Goal: Task Accomplishment & Management: Use online tool/utility

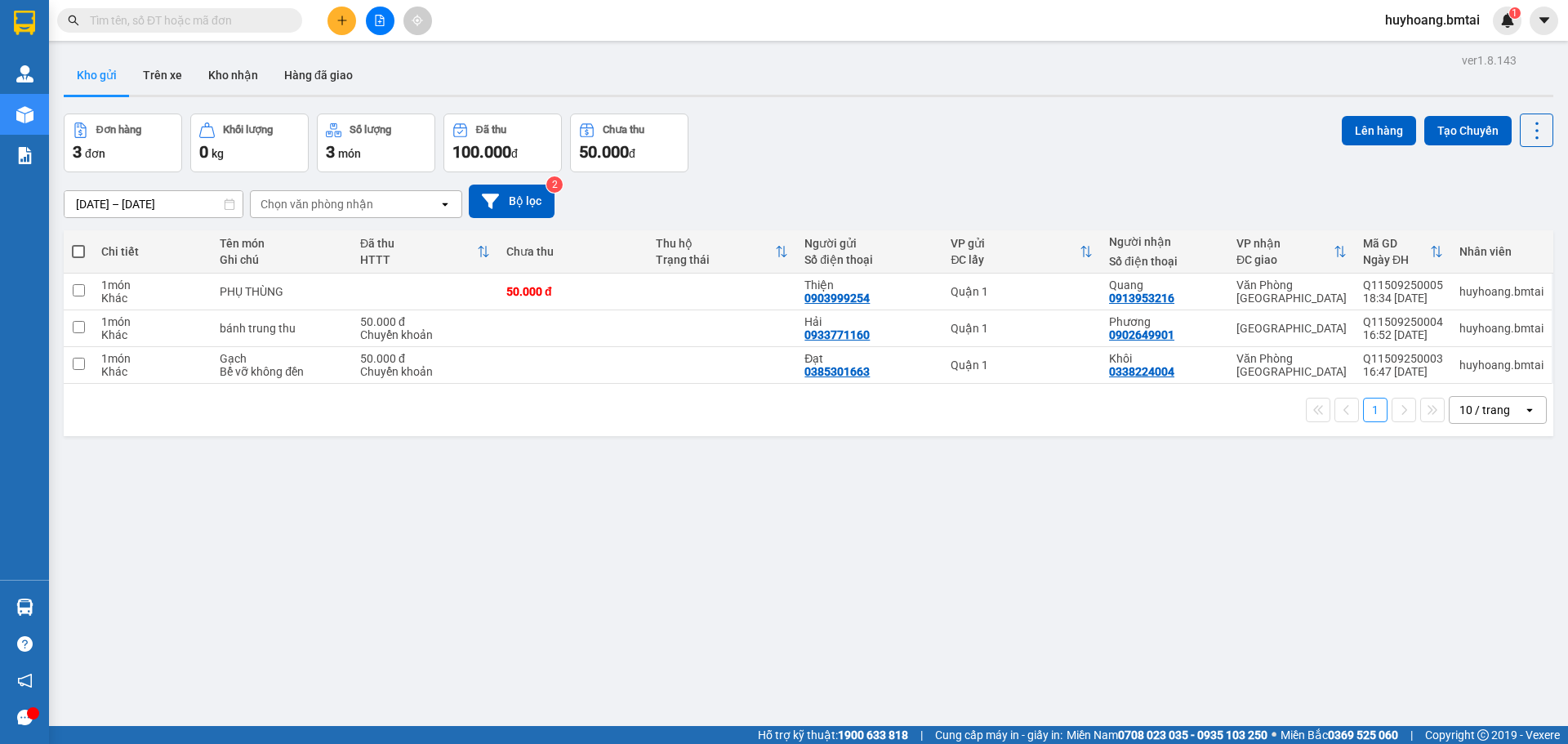
click at [104, 79] on button "Kho gửi" at bounding box center [97, 74] width 66 height 39
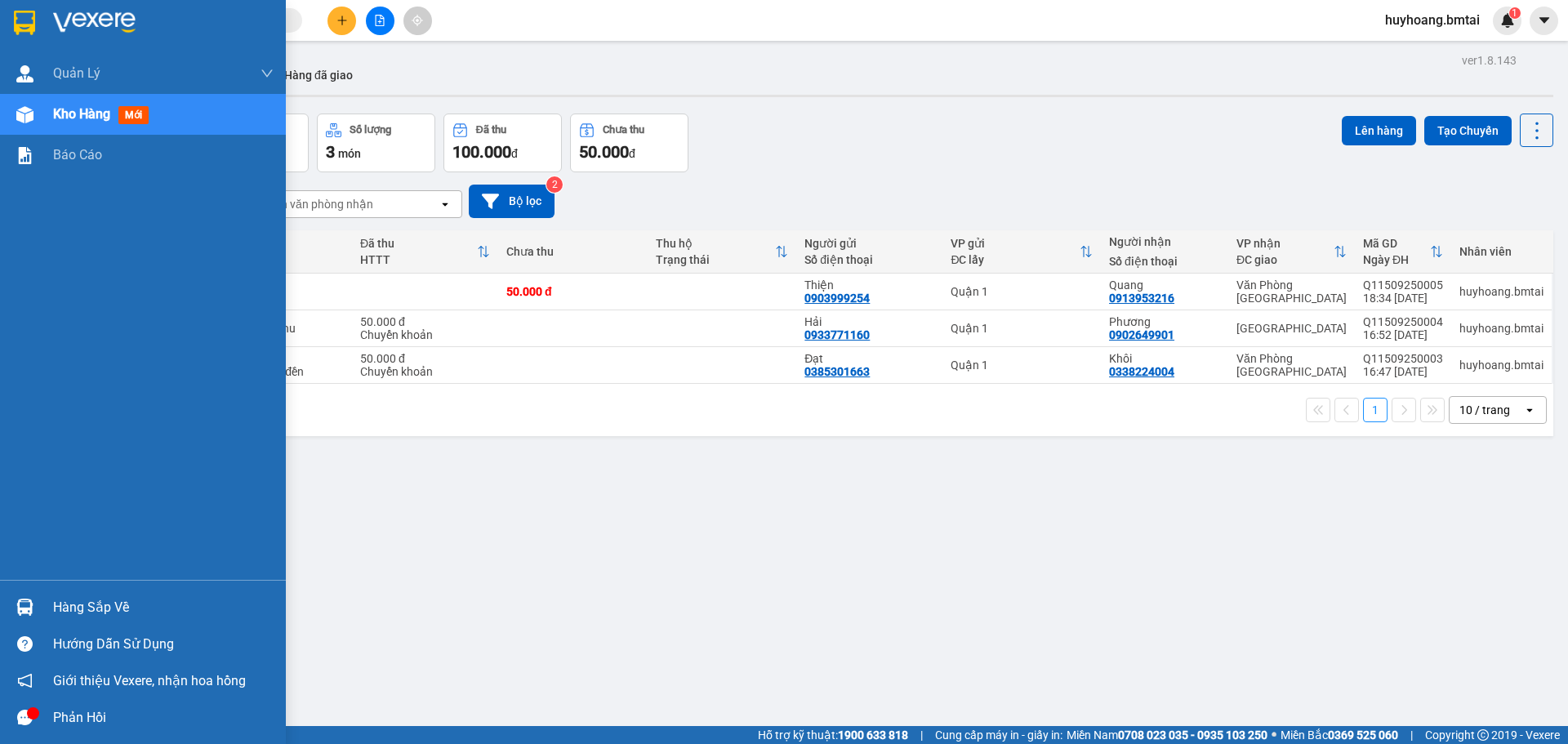
click at [98, 608] on div "Hàng sắp về" at bounding box center [163, 607] width 220 height 25
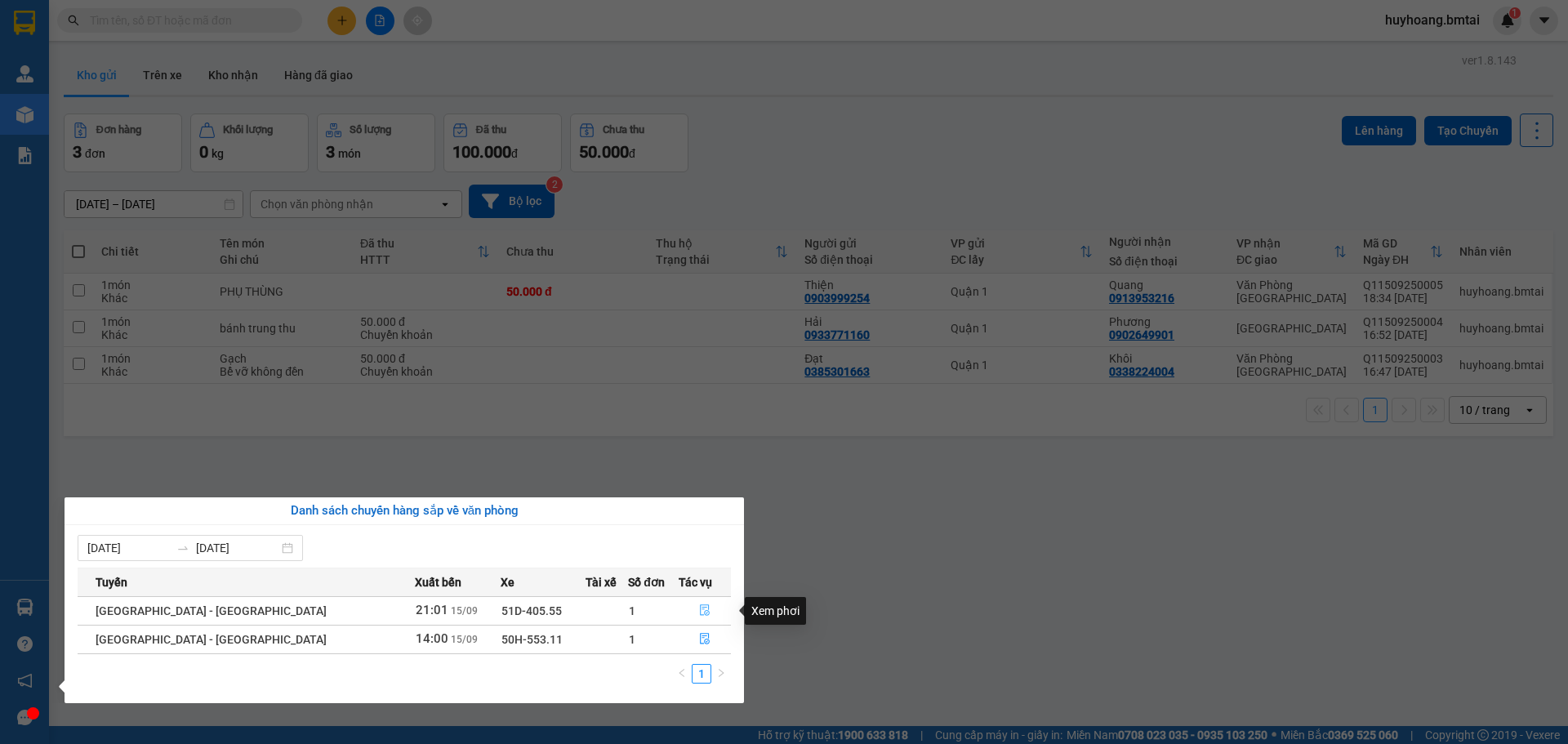
click at [708, 608] on button "button" at bounding box center [705, 611] width 51 height 26
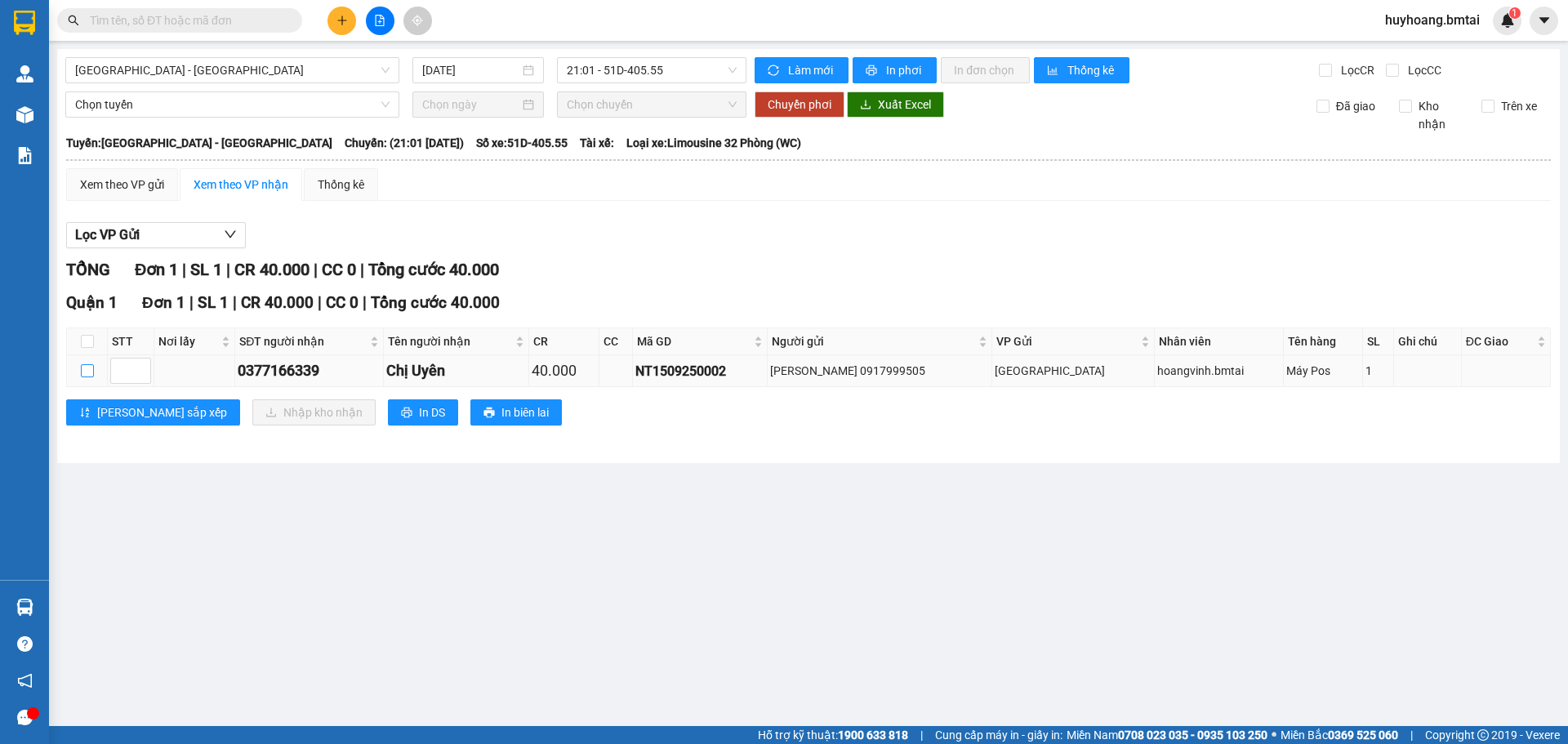
click at [87, 364] on input "checkbox" at bounding box center [88, 371] width 13 height 13
checkbox input "true"
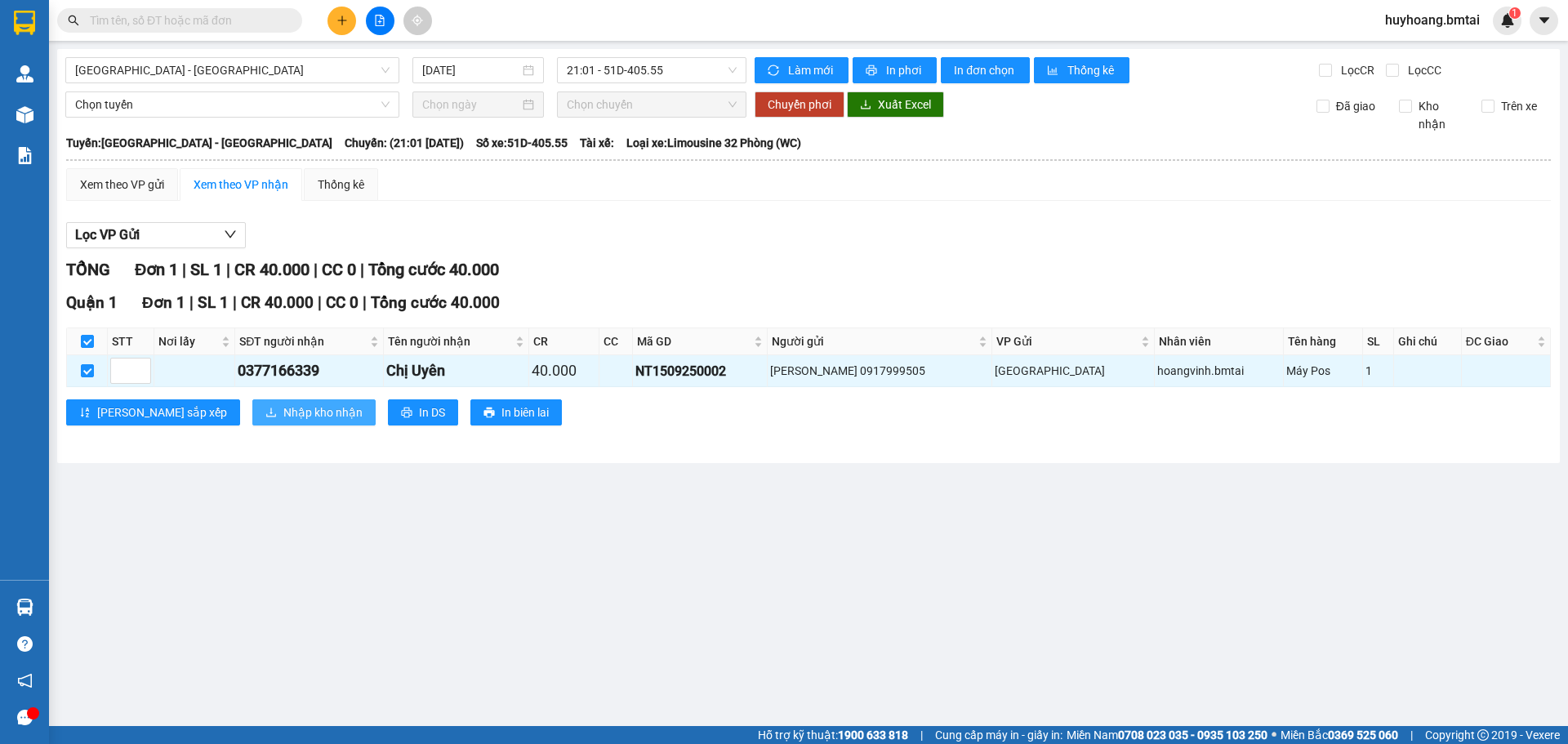
click at [266, 409] on icon "download" at bounding box center [272, 412] width 12 height 12
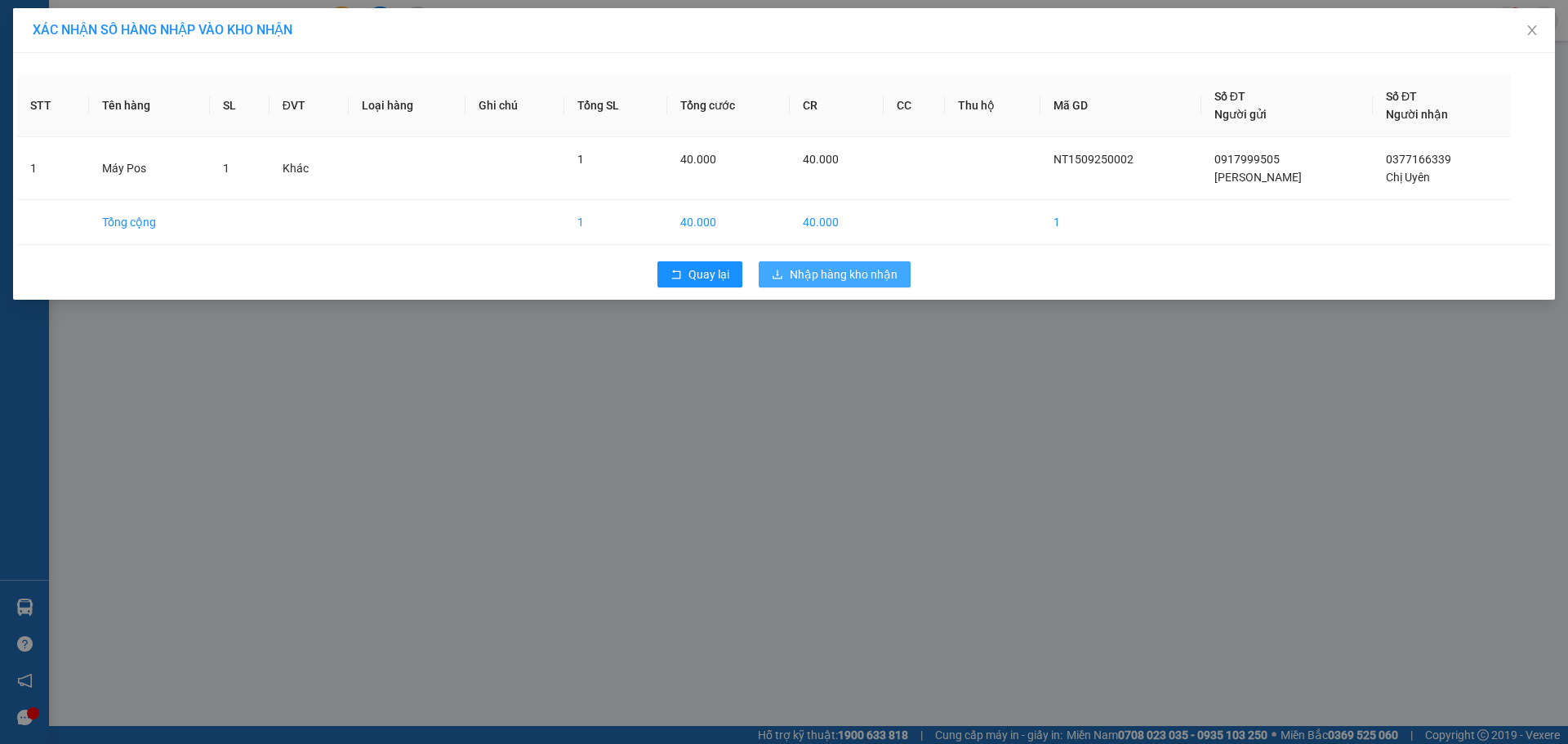
click at [862, 359] on div "XÁC NHẬN SỐ HÀNG NHẬP VÀO KHO NHẬN STT Tên hàng SL ĐVT Loại hàng Ghi chú Tổng S…" at bounding box center [784, 372] width 1568 height 744
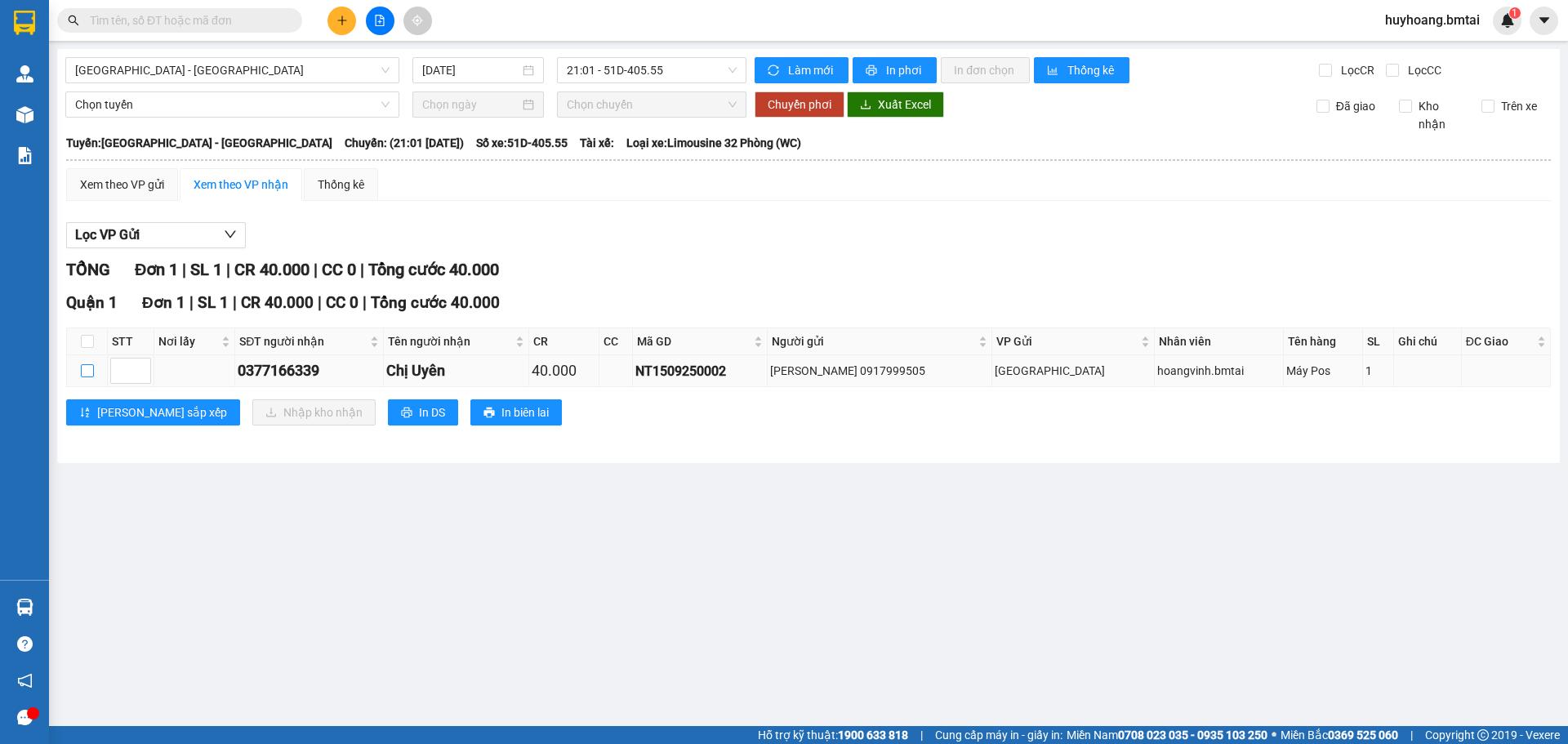
click at [85, 366] on input "checkbox" at bounding box center [88, 371] width 13 height 13
checkbox input "true"
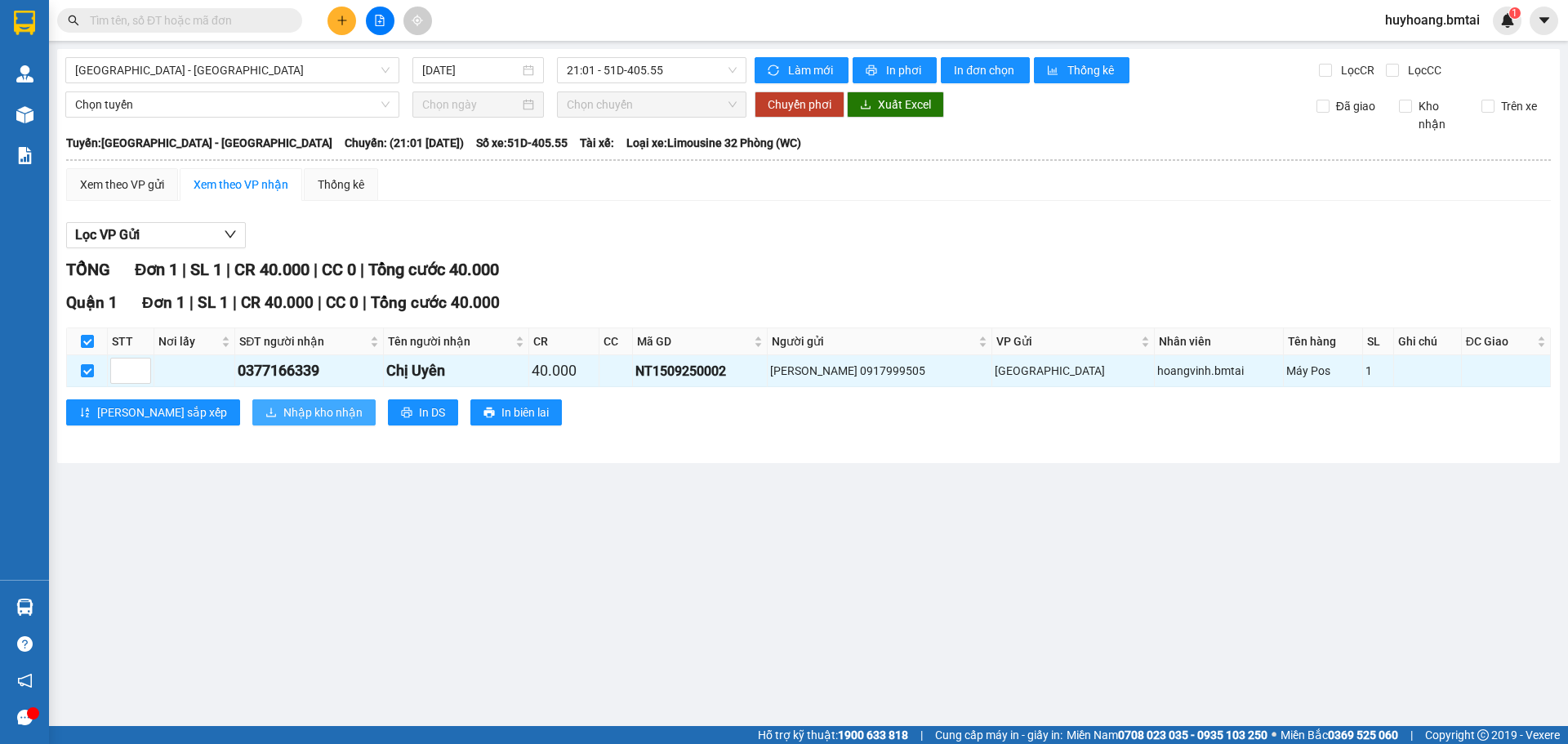
click at [283, 414] on span "Nhập kho nhận" at bounding box center [323, 412] width 79 height 18
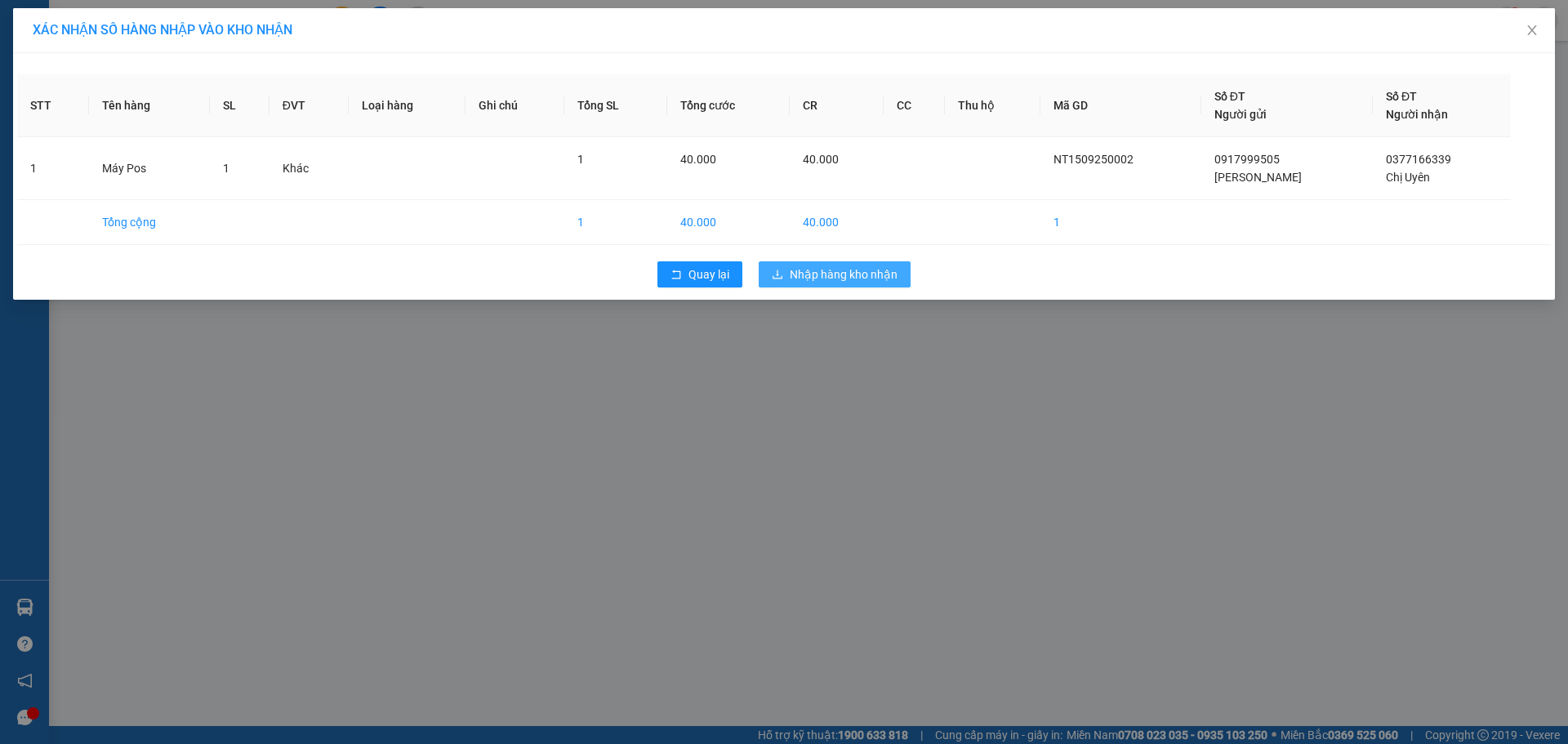
click at [870, 274] on span "Nhập hàng kho nhận" at bounding box center [844, 275] width 108 height 18
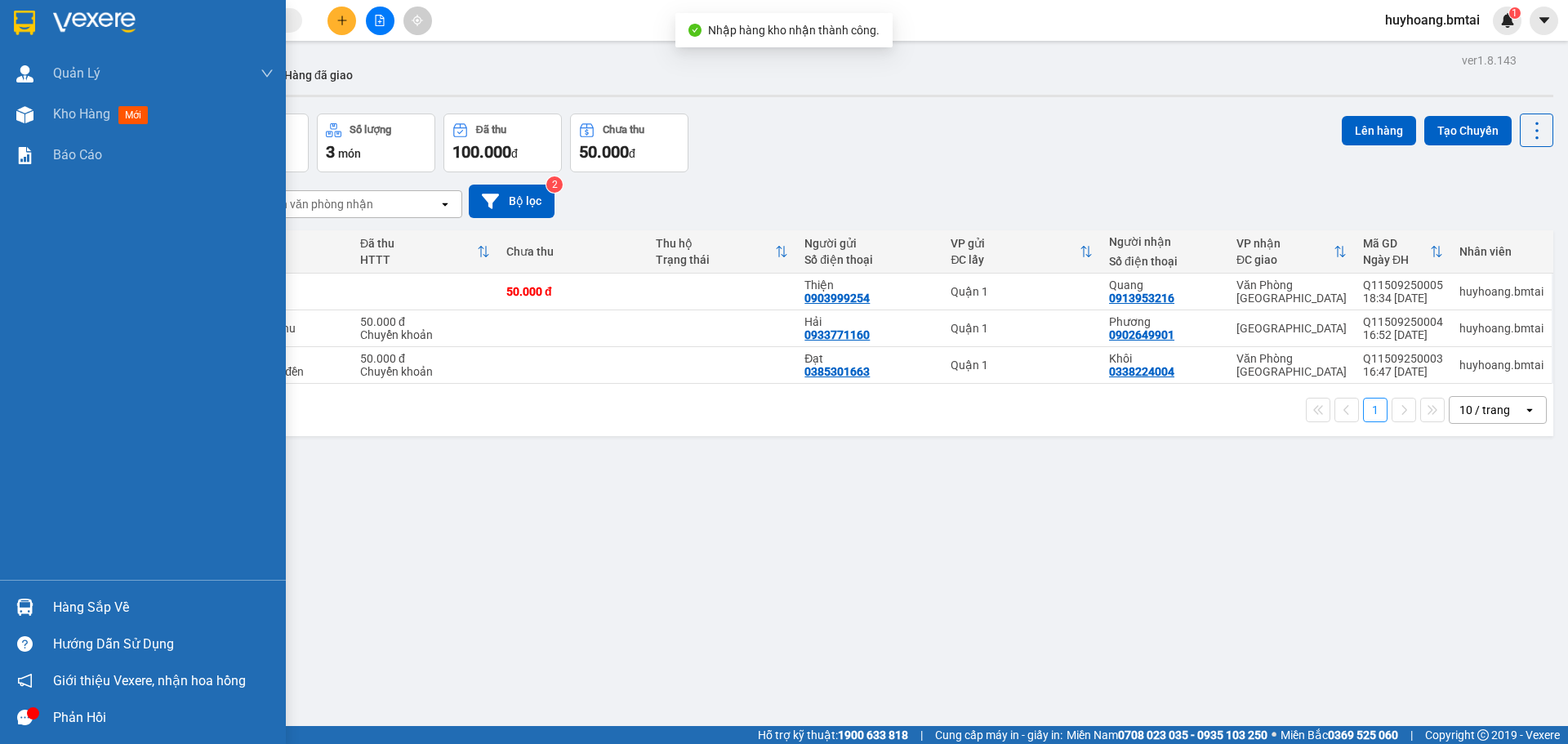
click at [139, 604] on div "Hàng sắp về" at bounding box center [163, 607] width 220 height 25
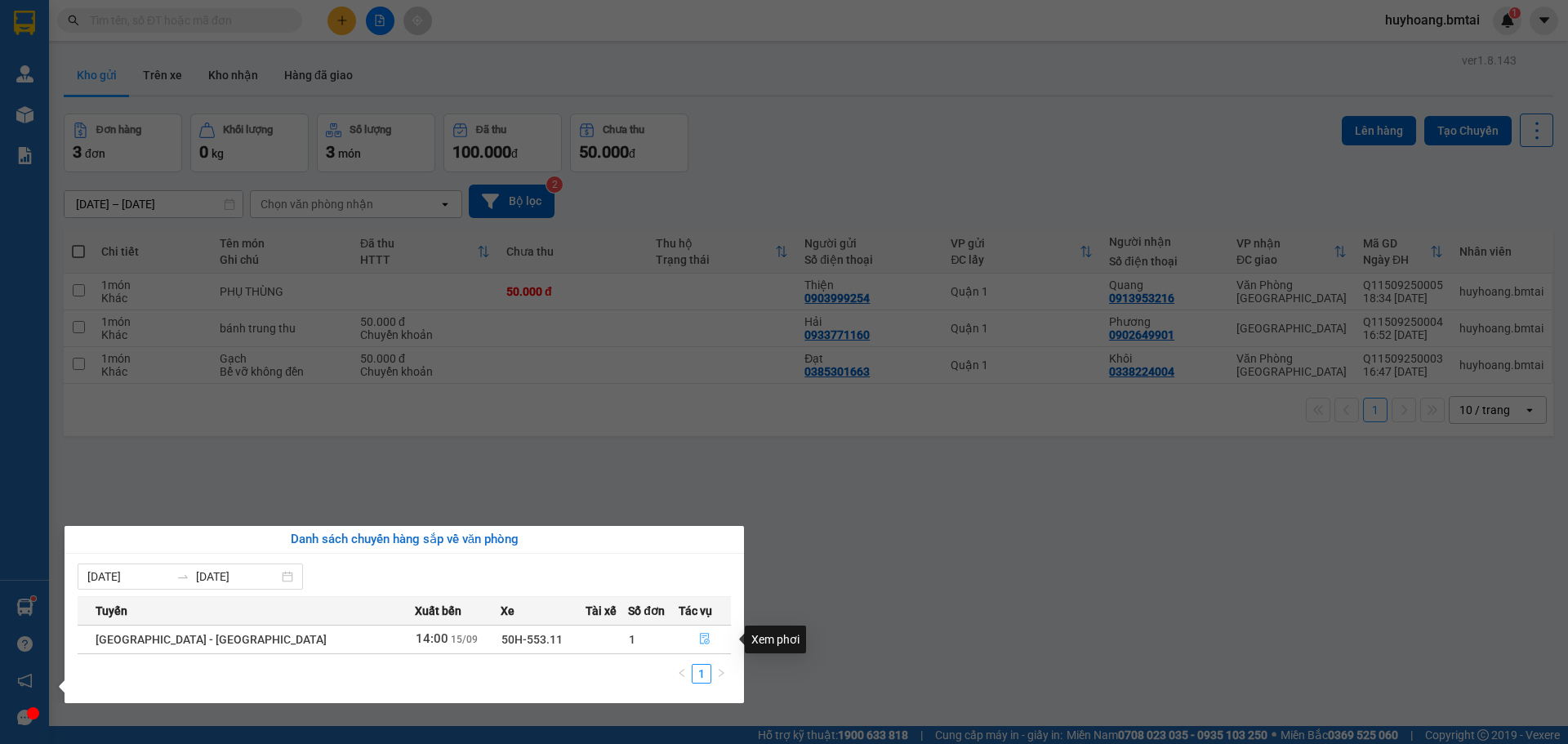
click at [688, 639] on button "button" at bounding box center [705, 640] width 51 height 26
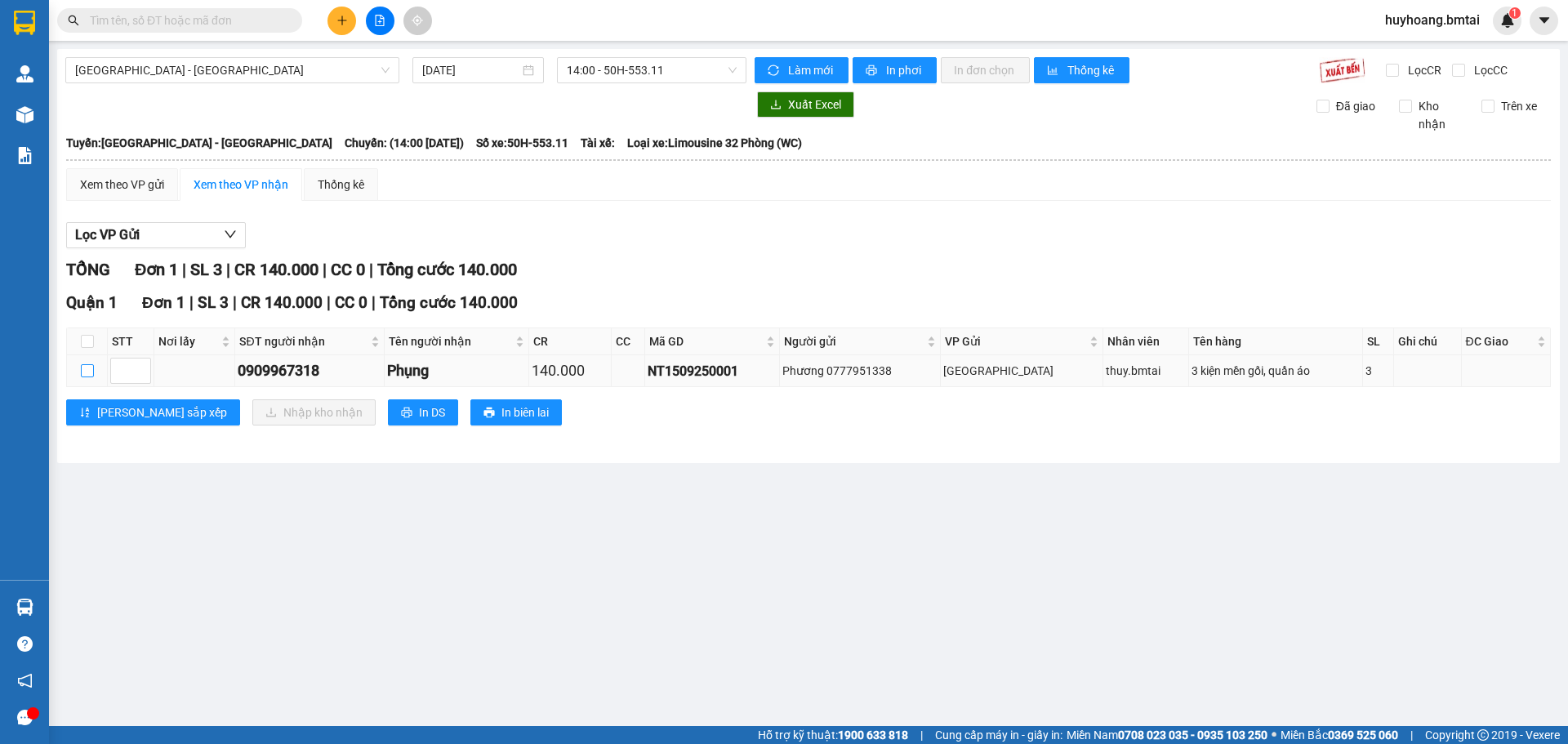
click at [93, 376] on td at bounding box center [87, 371] width 41 height 31
click at [82, 368] on input "checkbox" at bounding box center [88, 371] width 13 height 13
checkbox input "true"
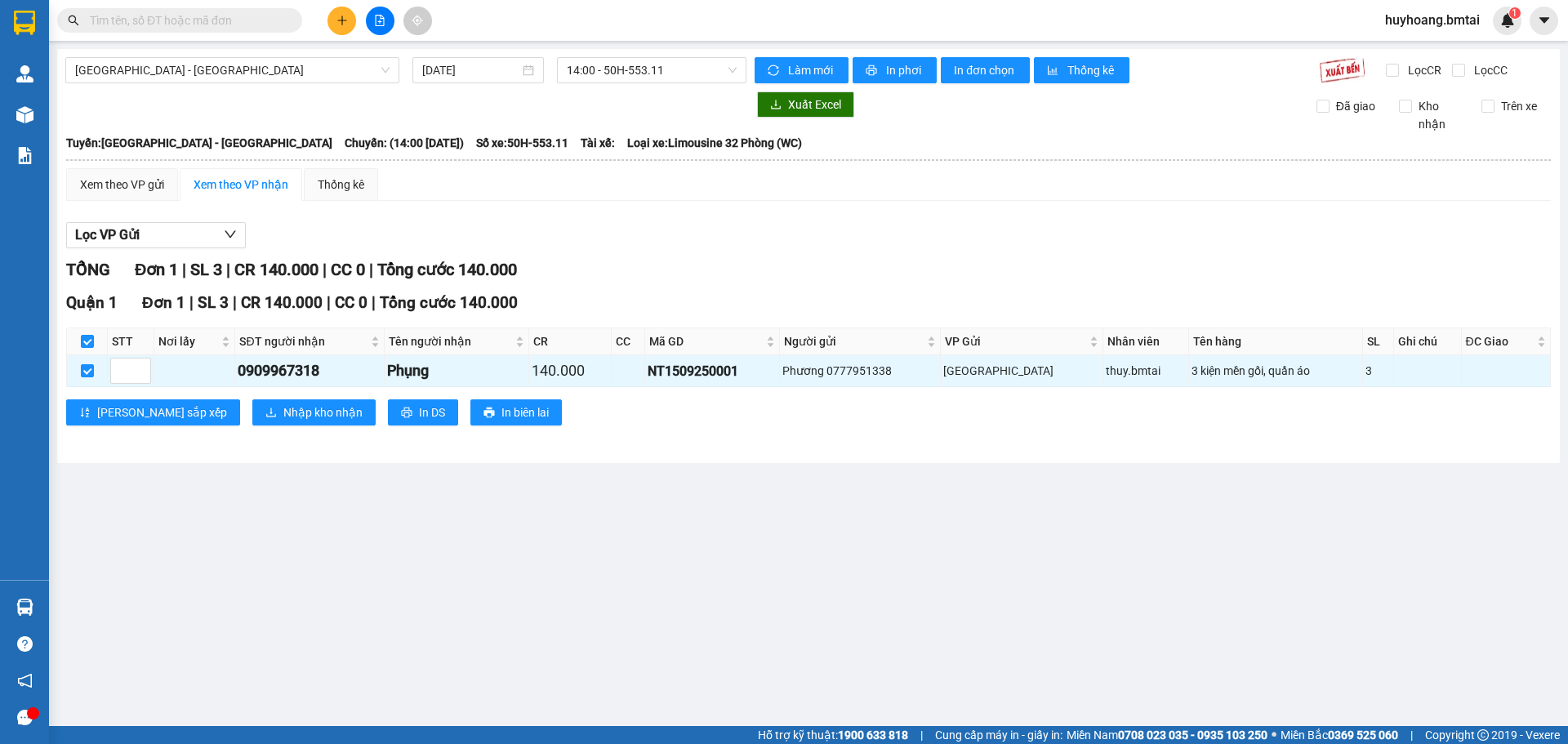
click at [241, 427] on div "Quận 1 Đơn 1 | SL 3 | CR 140.000 | CC 0 | Tổng cước 140.000 STT Nơi lấy SĐT ngư…" at bounding box center [809, 364] width 1485 height 147
click at [283, 411] on span "Nhập kho nhận" at bounding box center [323, 412] width 79 height 18
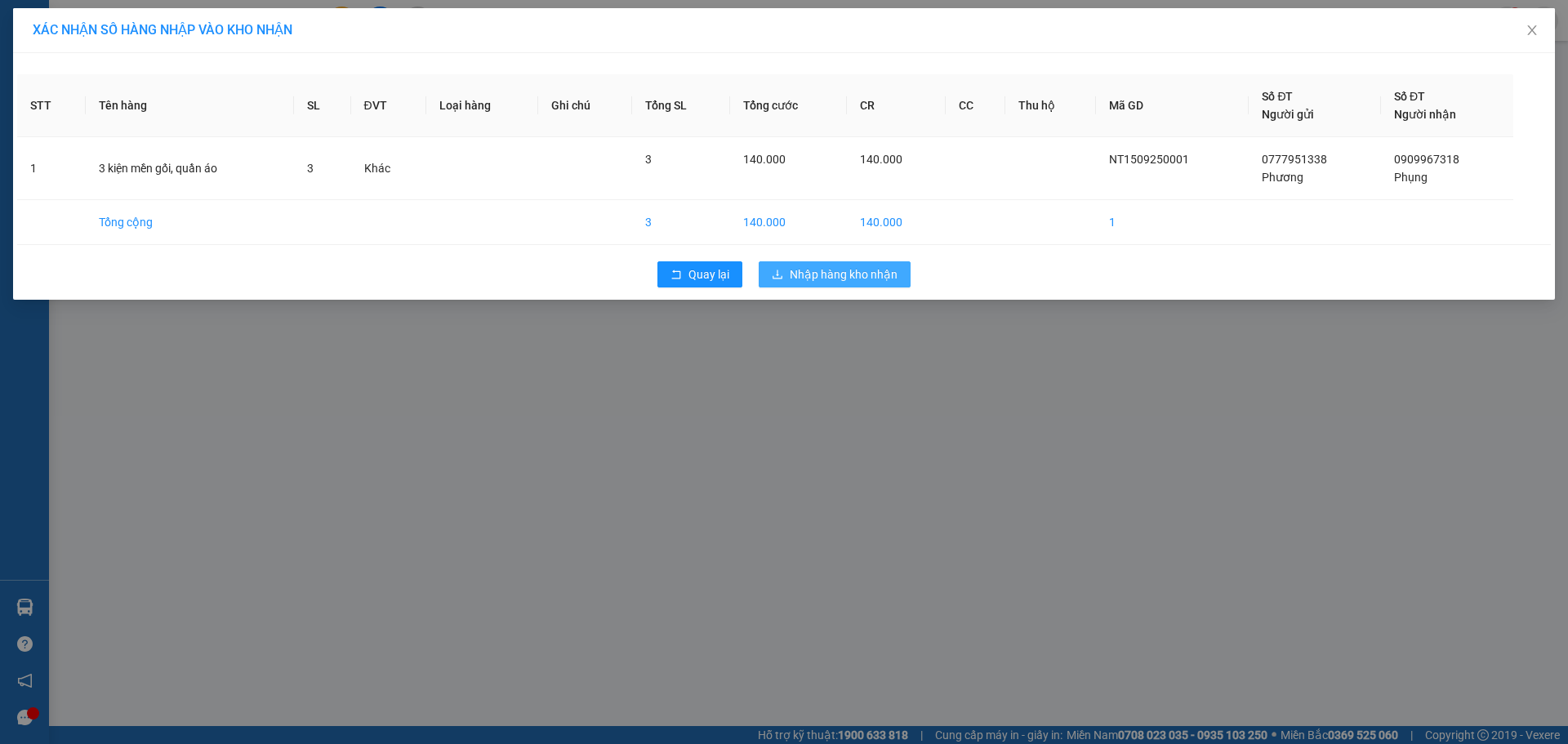
click at [846, 284] on button "Nhập hàng kho nhận" at bounding box center [835, 275] width 152 height 26
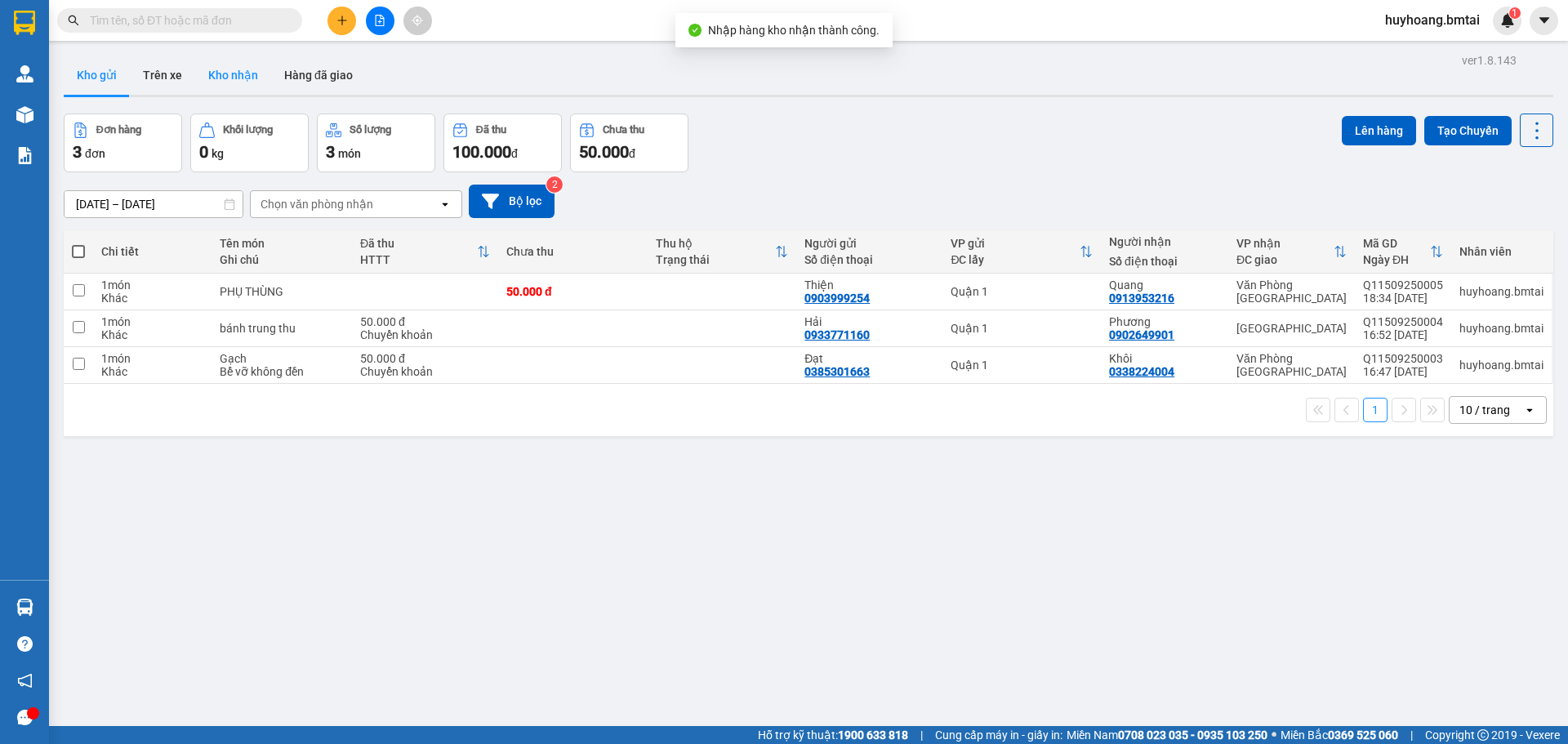
click at [203, 91] on button "Kho nhận" at bounding box center [233, 74] width 76 height 39
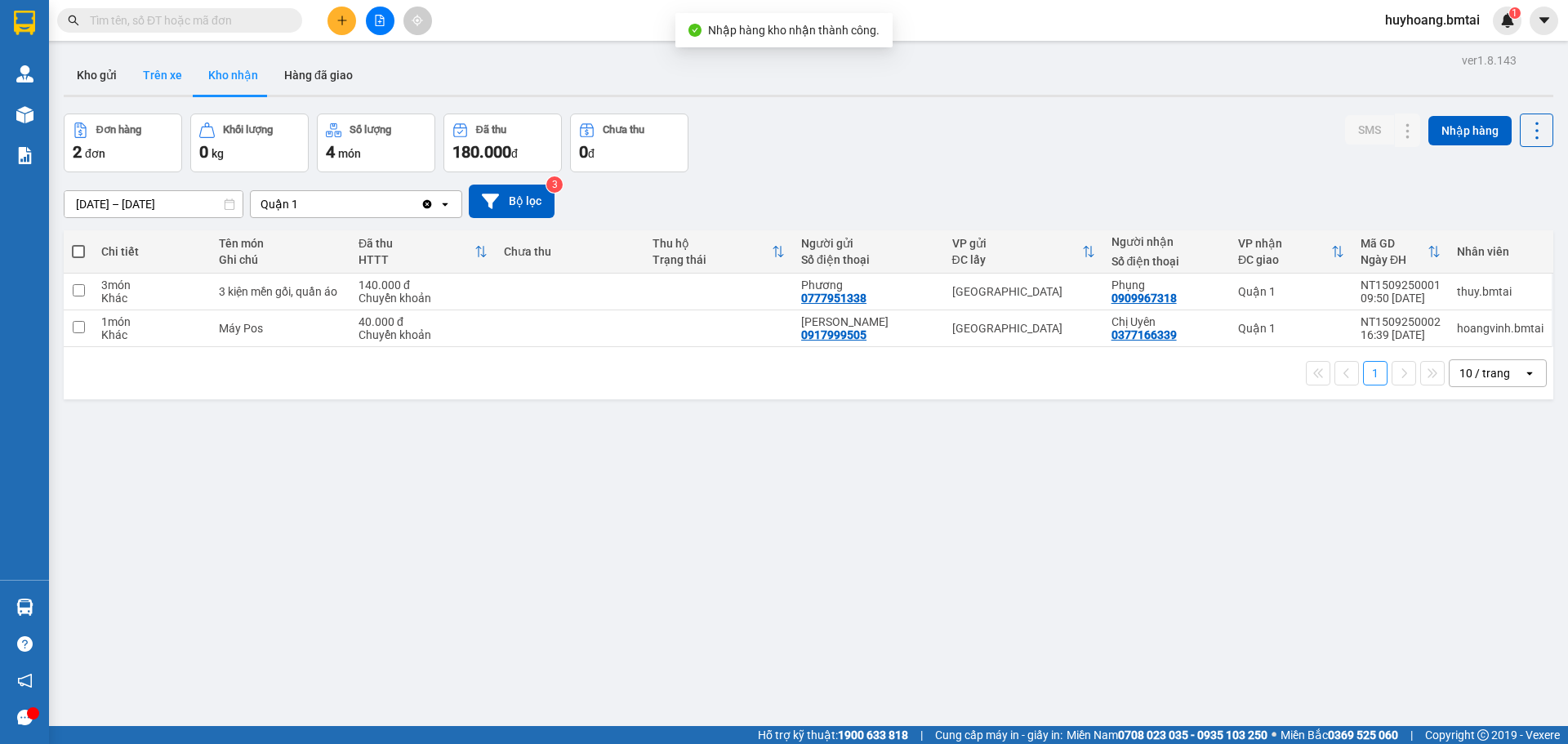
click at [145, 79] on button "Trên xe" at bounding box center [162, 74] width 65 height 39
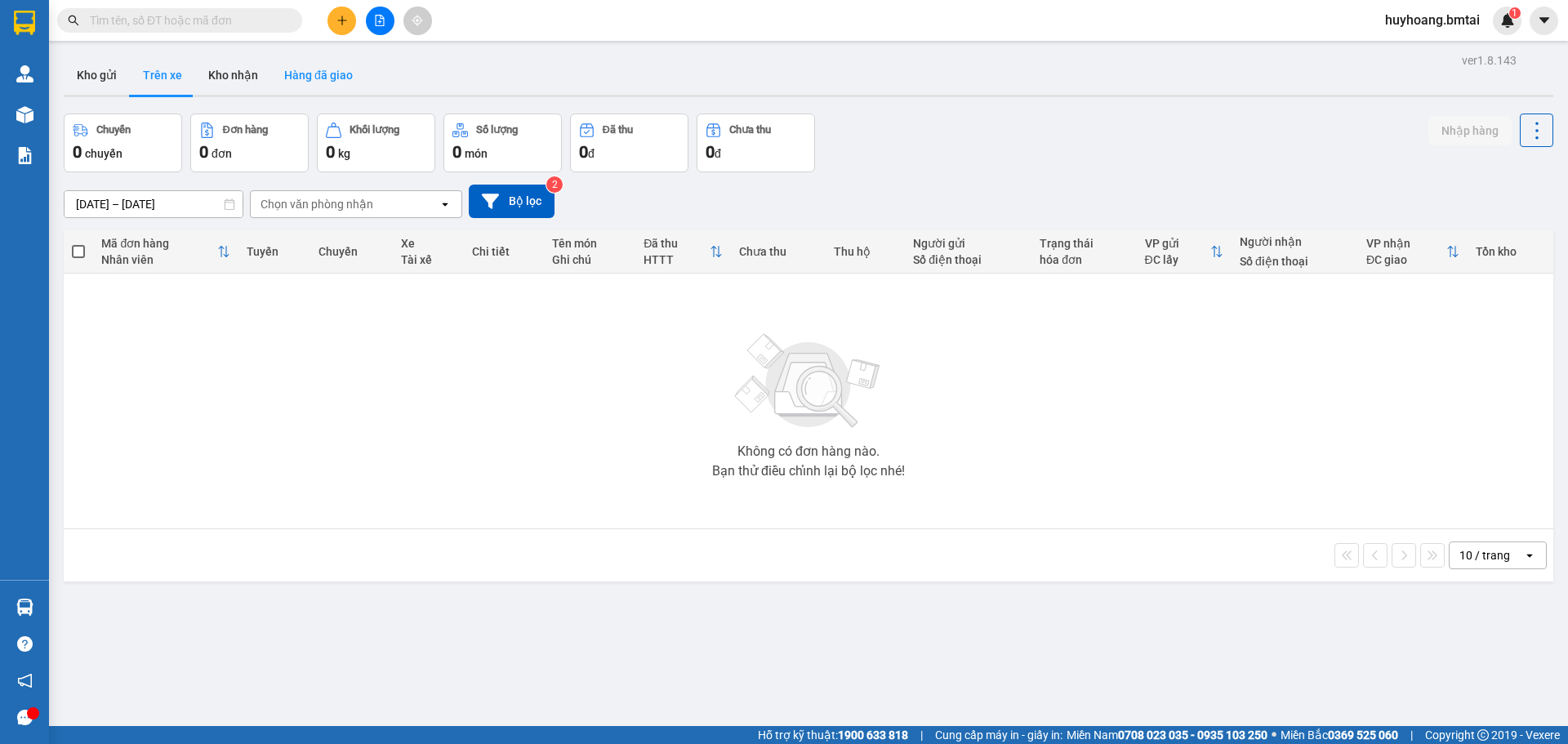
click at [298, 70] on button "Hàng đã giao" at bounding box center [319, 74] width 94 height 39
